Goal: Check status: Check status

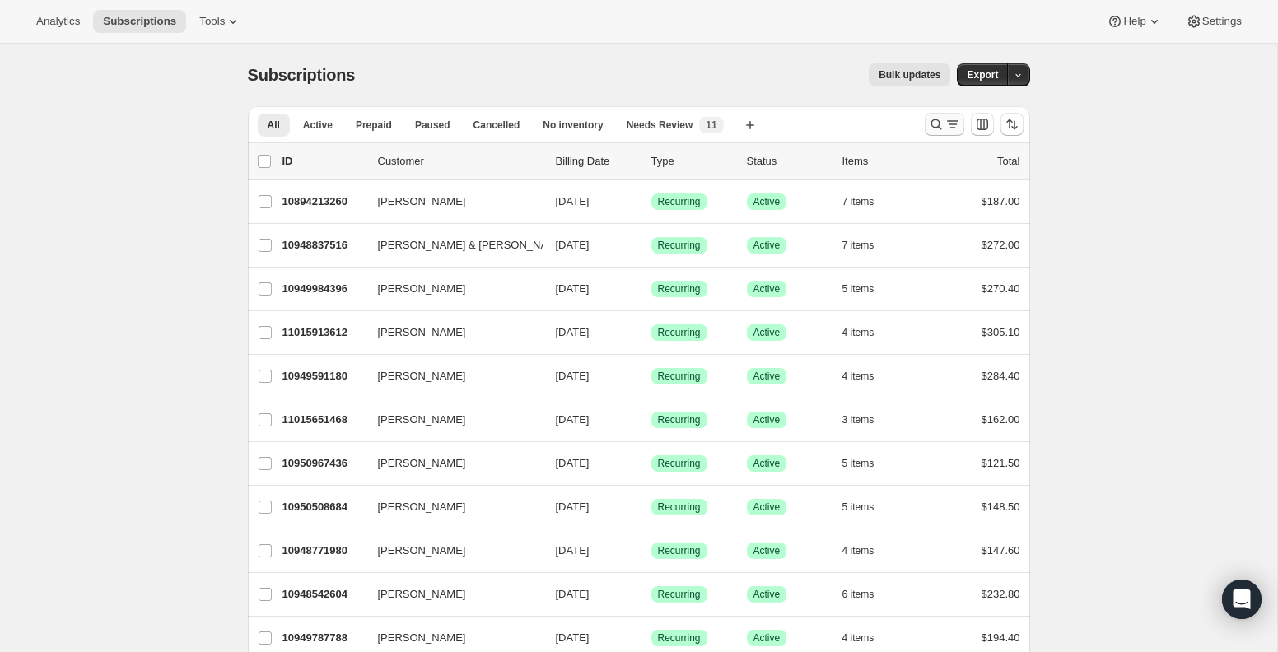
click at [928, 129] on icon "Search and filter results" at bounding box center [936, 124] width 16 height 16
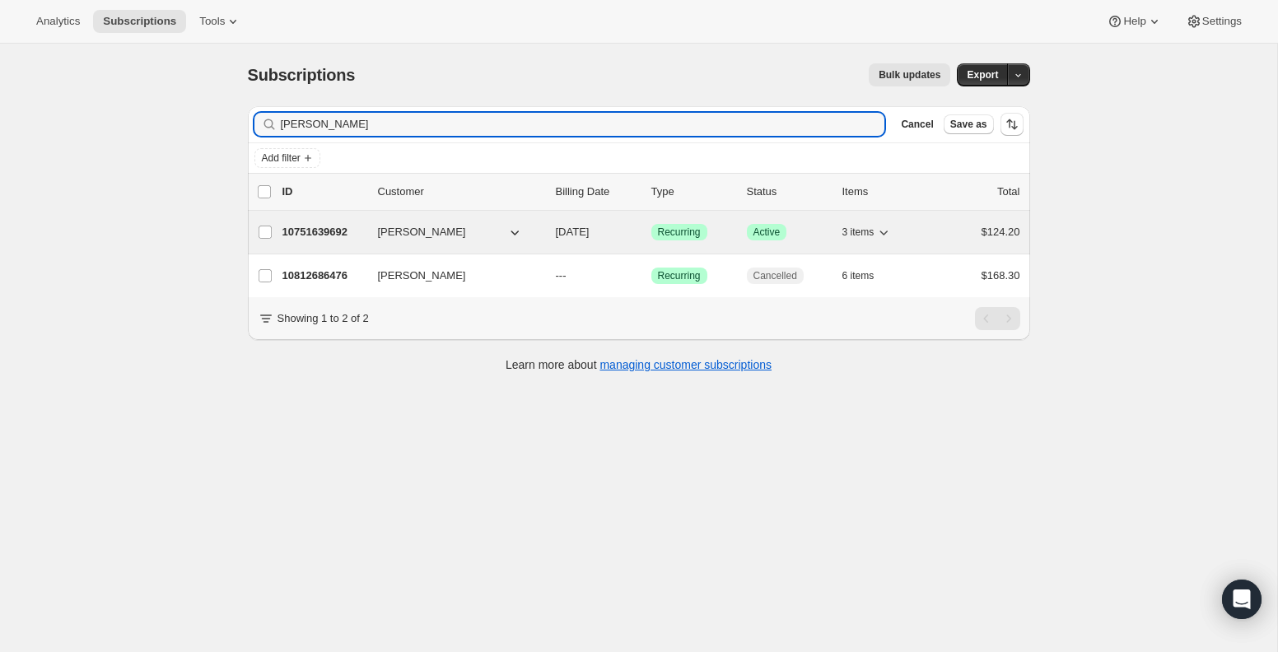
type input "[PERSON_NAME]"
click at [292, 236] on p "10751639692" at bounding box center [324, 232] width 82 height 16
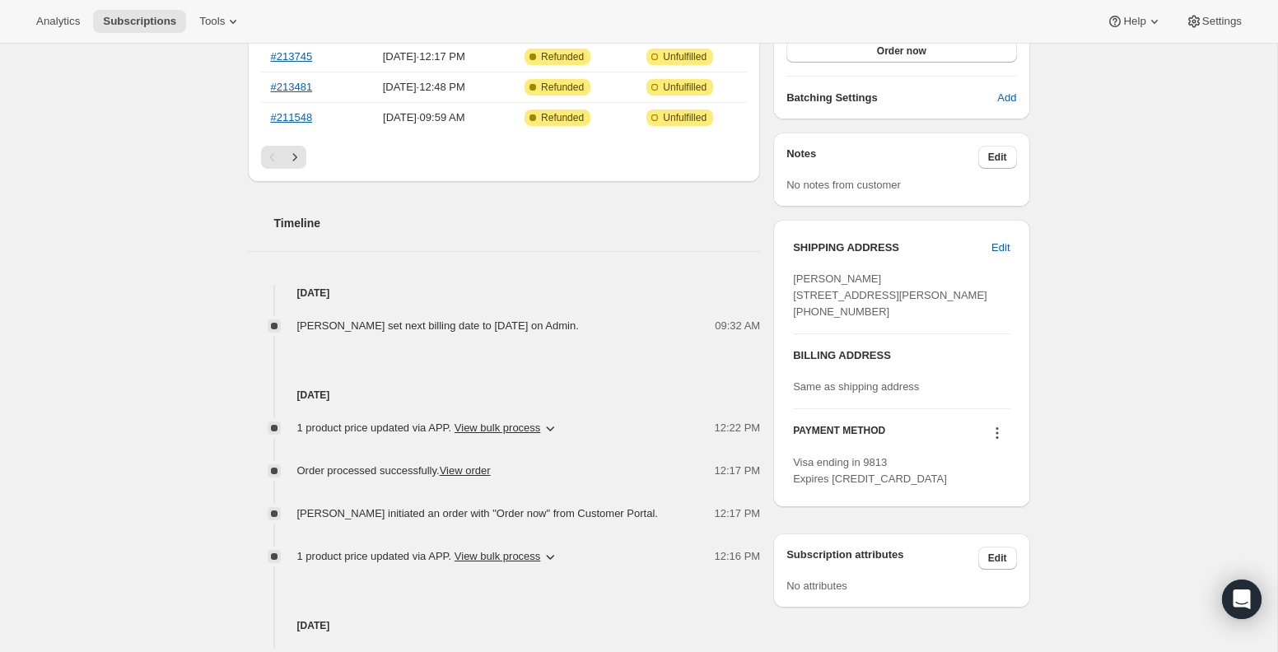
scroll to position [498, 0]
